Goal: Transaction & Acquisition: Obtain resource

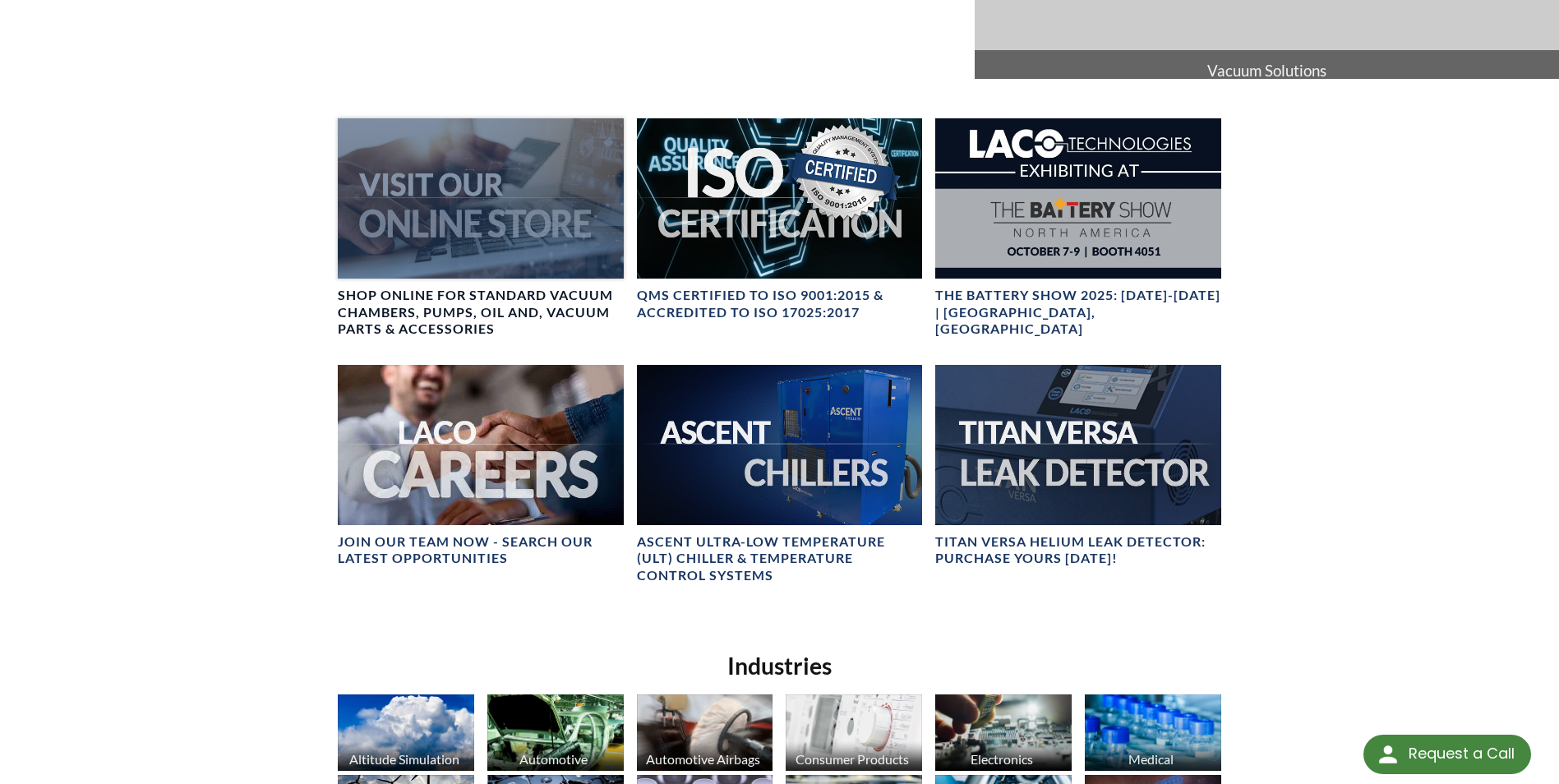
scroll to position [657, 0]
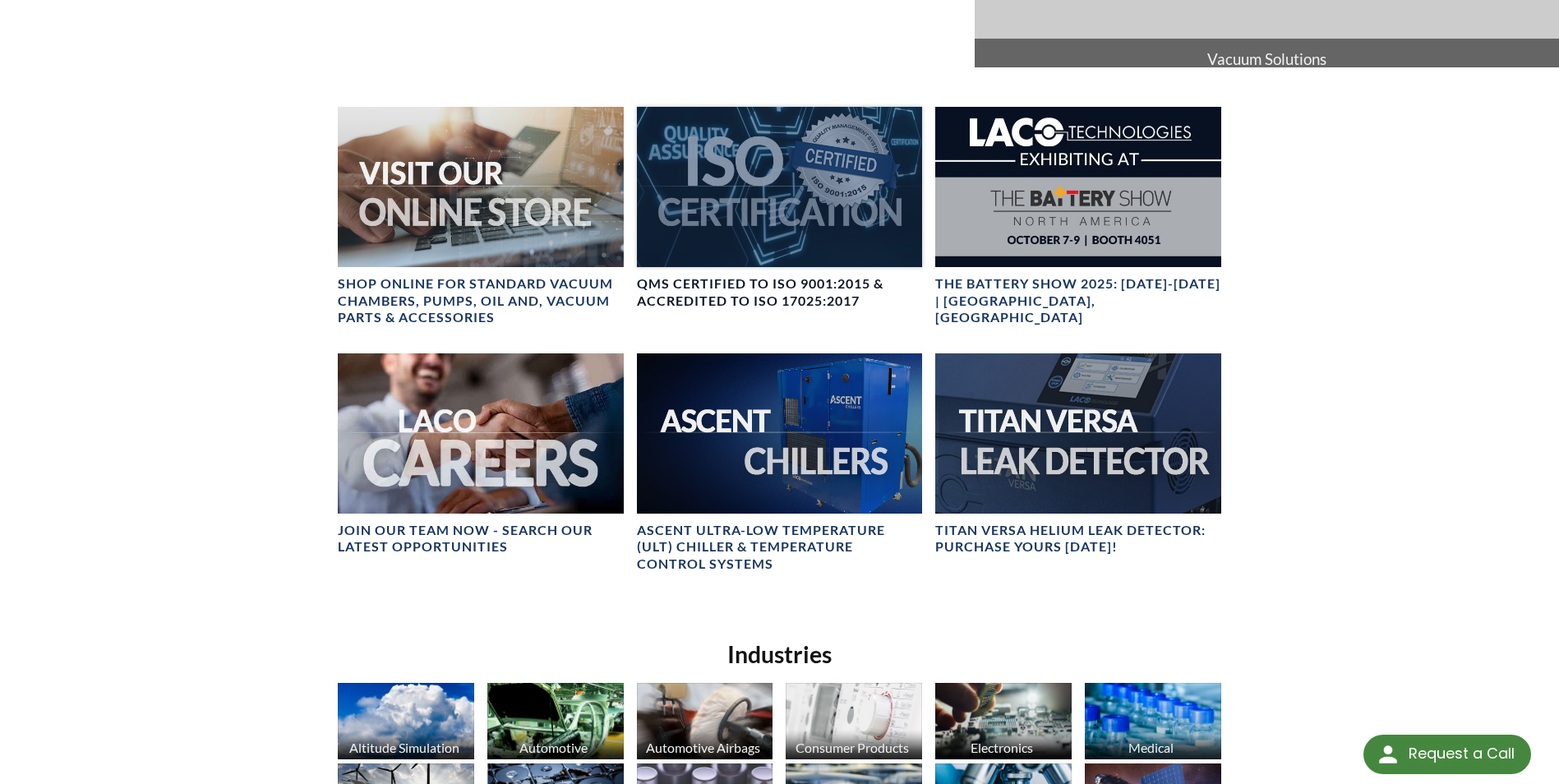
click at [840, 237] on div at bounding box center [779, 187] width 285 height 160
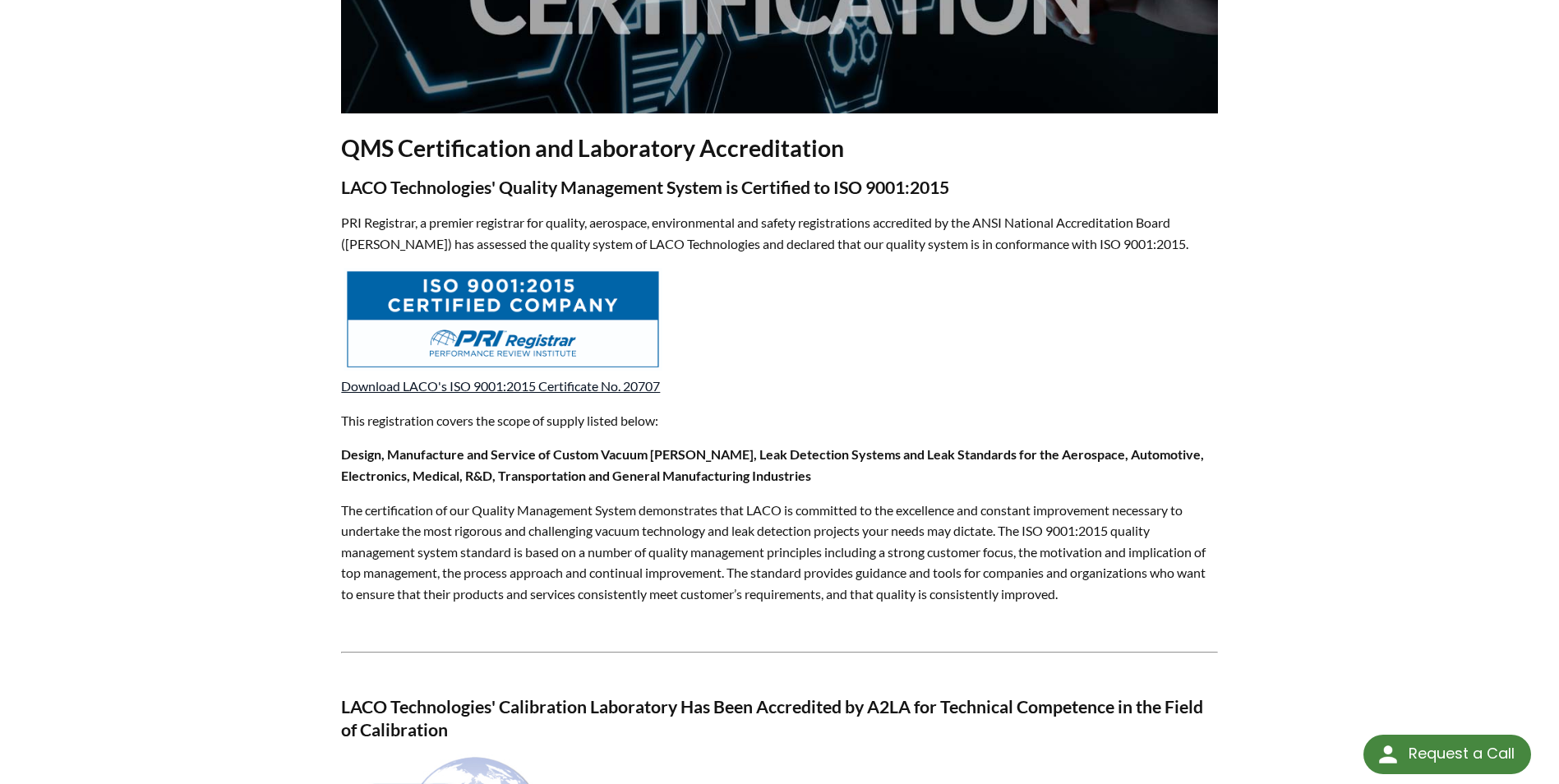
click at [611, 384] on link "Download LACO's ISO 9001:2015 Certificate No. 20707" at bounding box center [500, 386] width 319 height 16
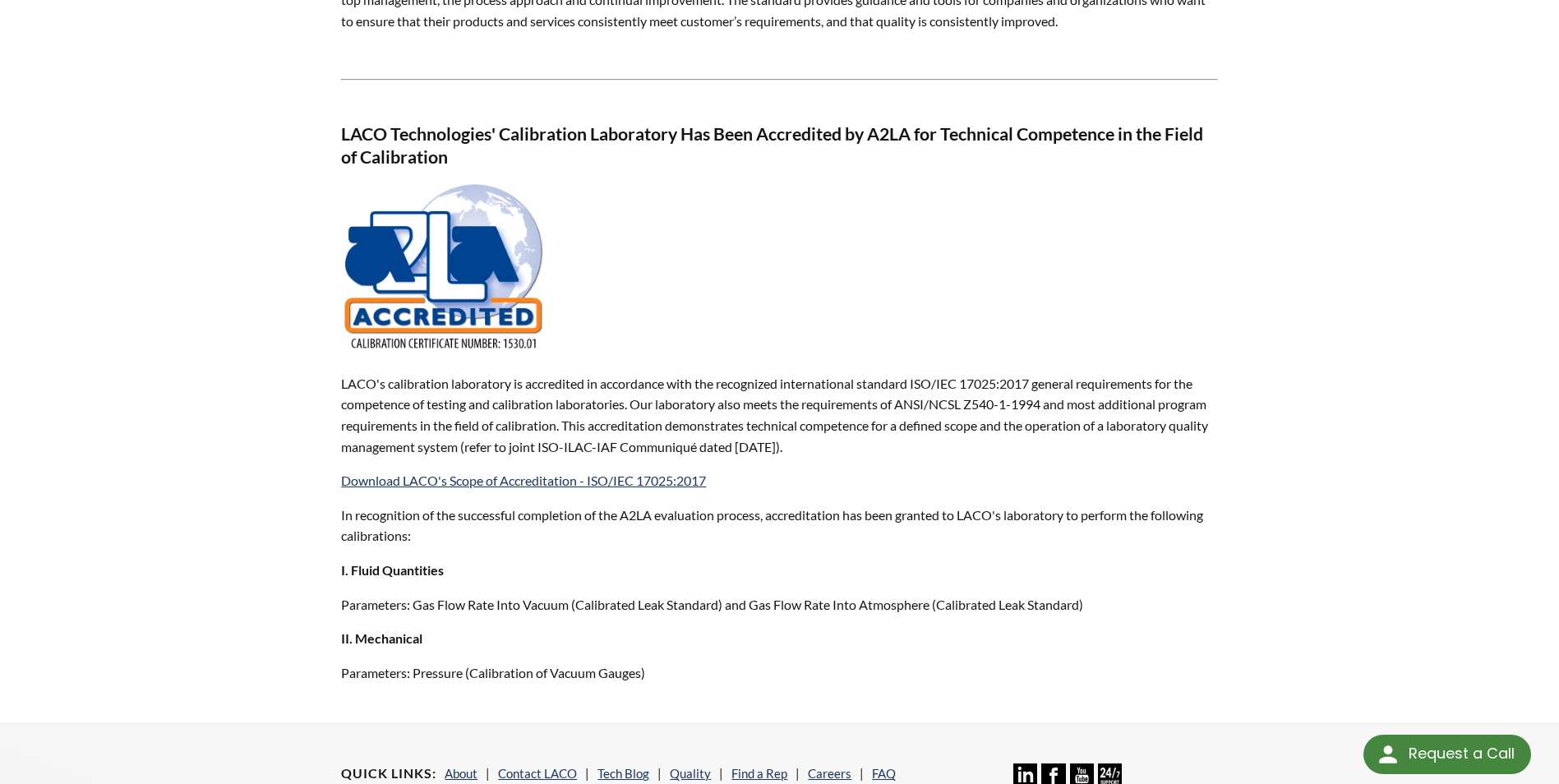
scroll to position [987, 0]
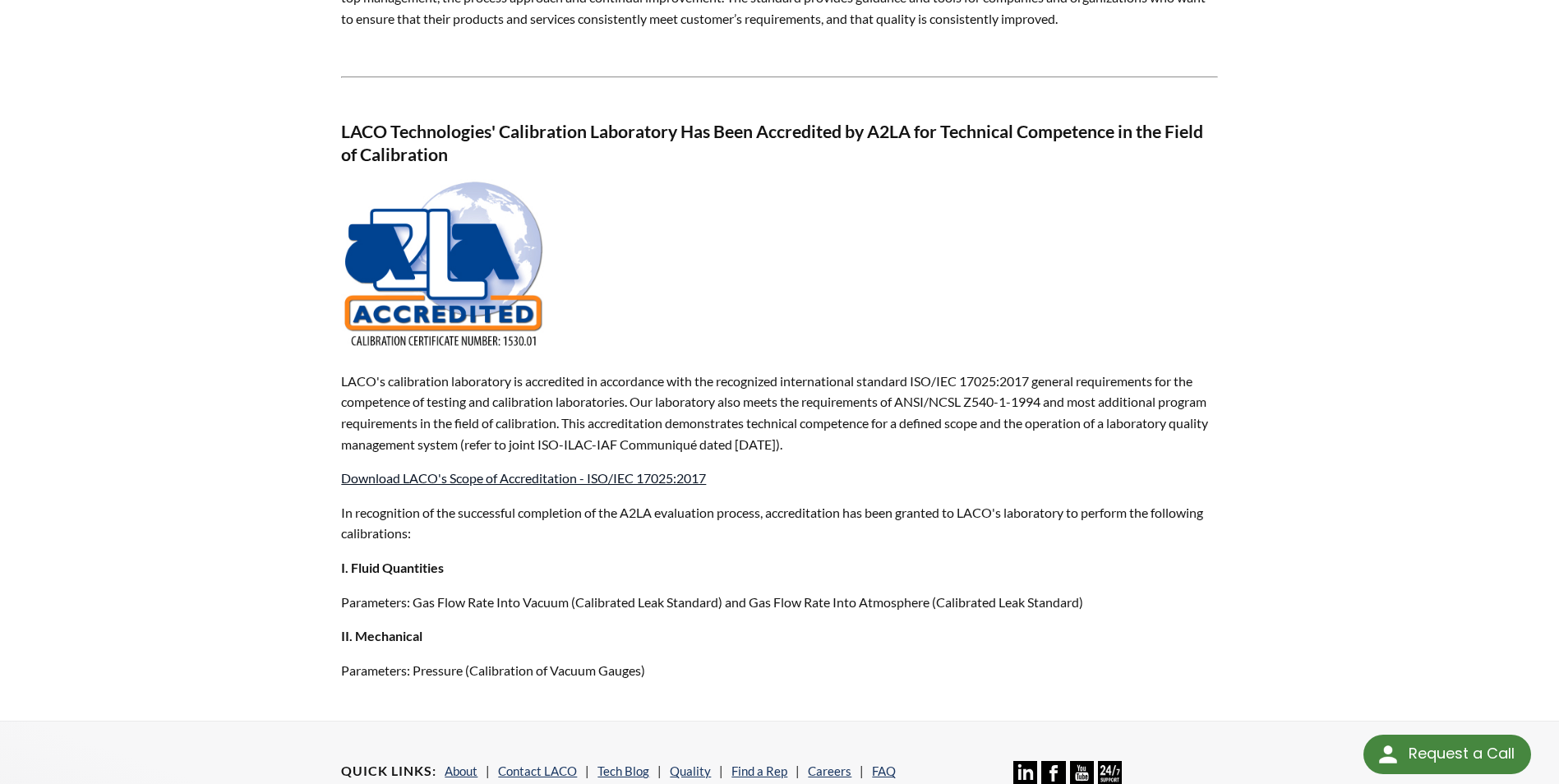
click at [419, 478] on link "Download LACO's Scope of Accreditation - ISO/IEC 17025:2017" at bounding box center [524, 477] width 365 height 16
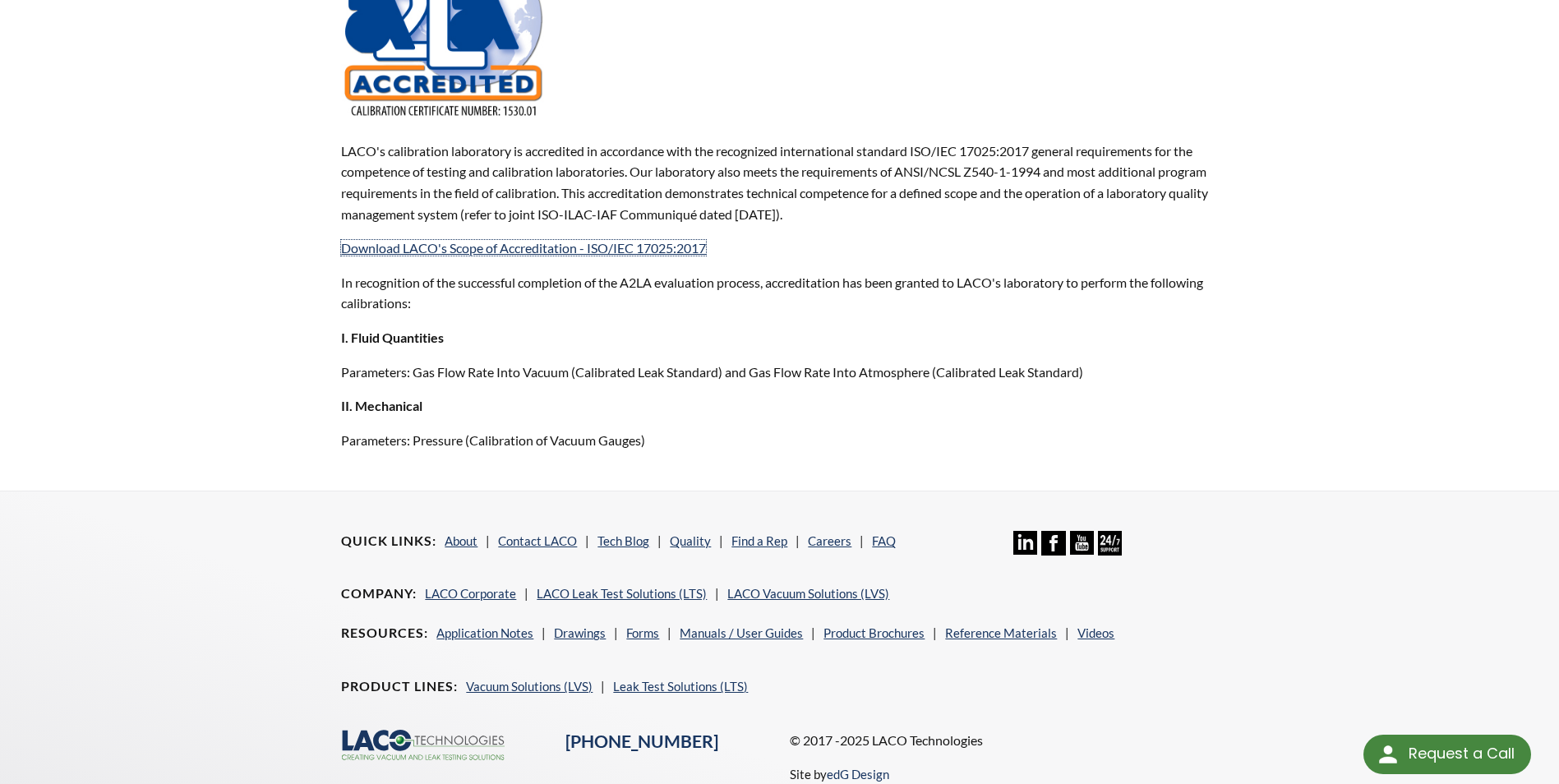
scroll to position [1035, 0]
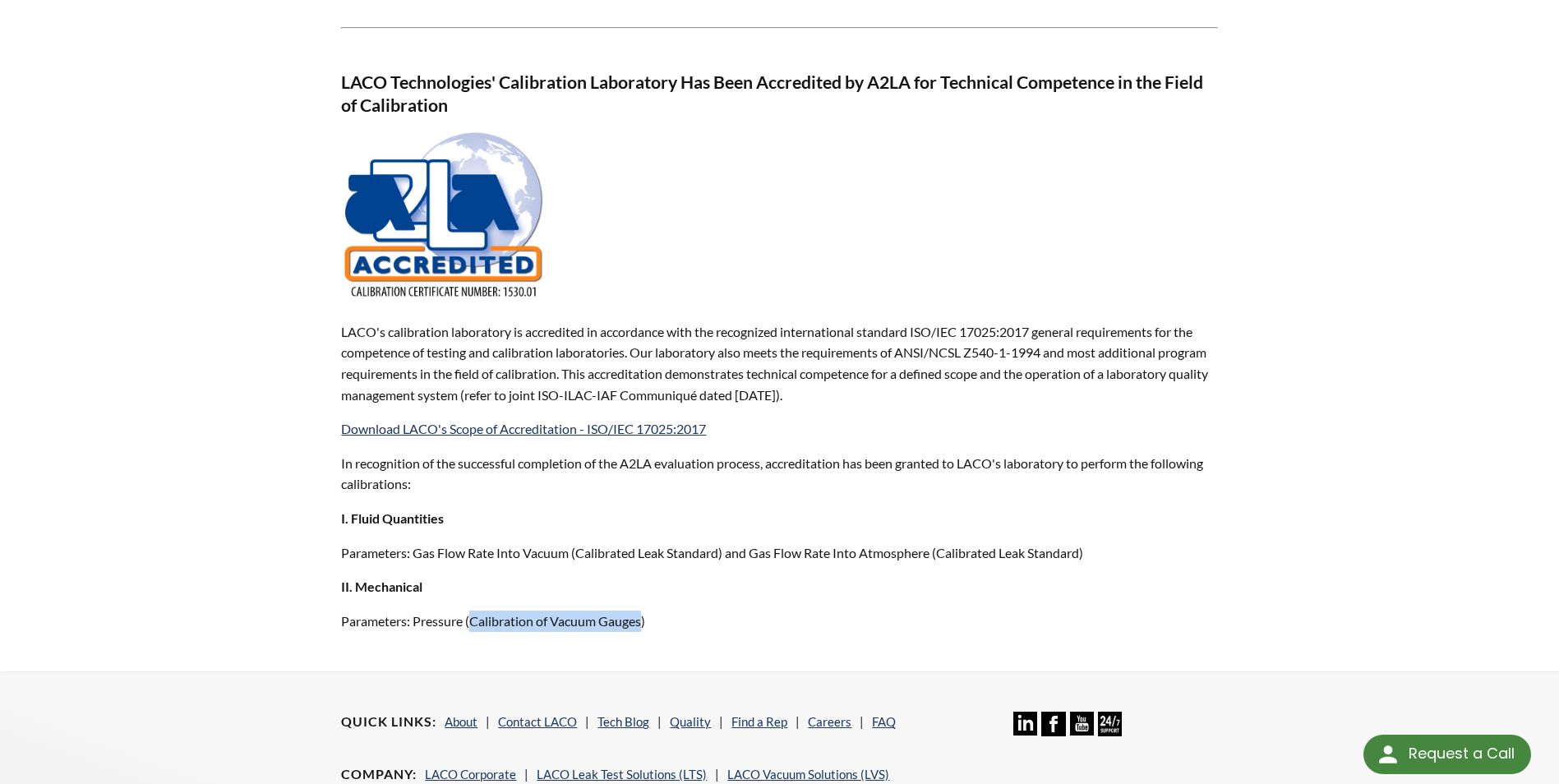
drag, startPoint x: 471, startPoint y: 622, endPoint x: 646, endPoint y: 624, distance: 175.0
click at [646, 624] on p "Parameters: Pressure (Calibration of Vacuum Gauges)" at bounding box center [779, 621] width 876 height 21
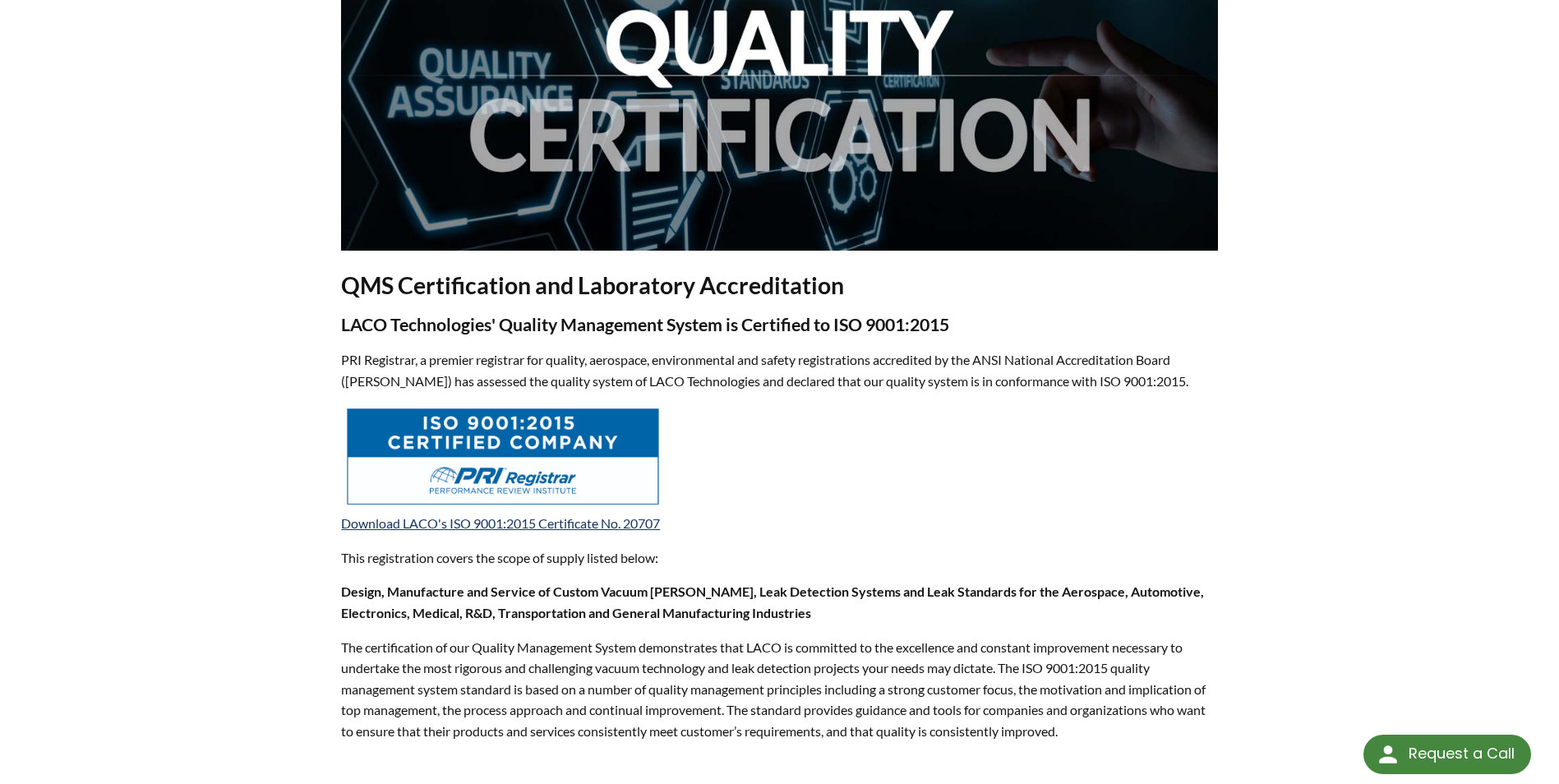
scroll to position [0, 0]
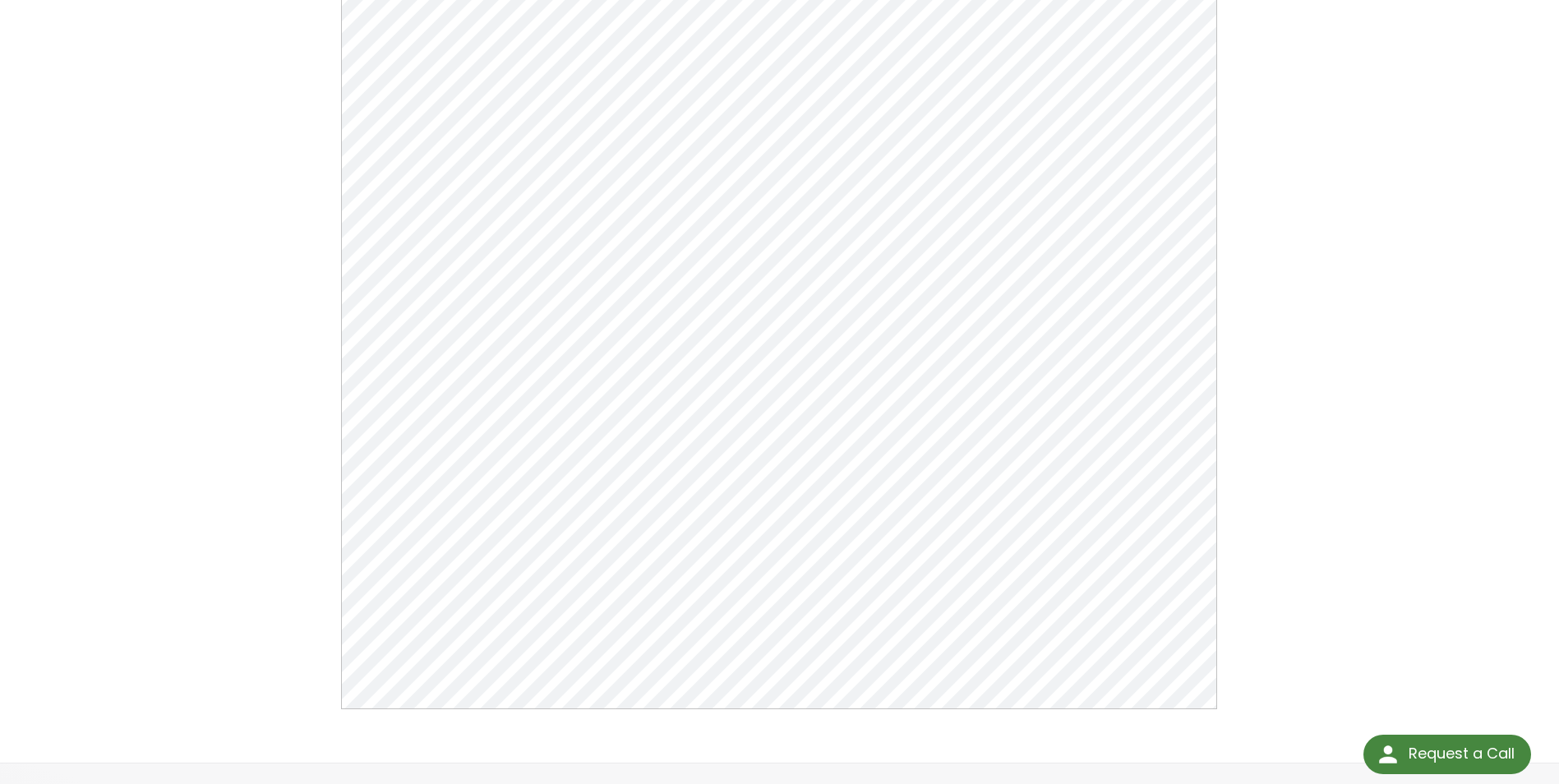
scroll to position [82, 0]
